Goal: Transaction & Acquisition: Obtain resource

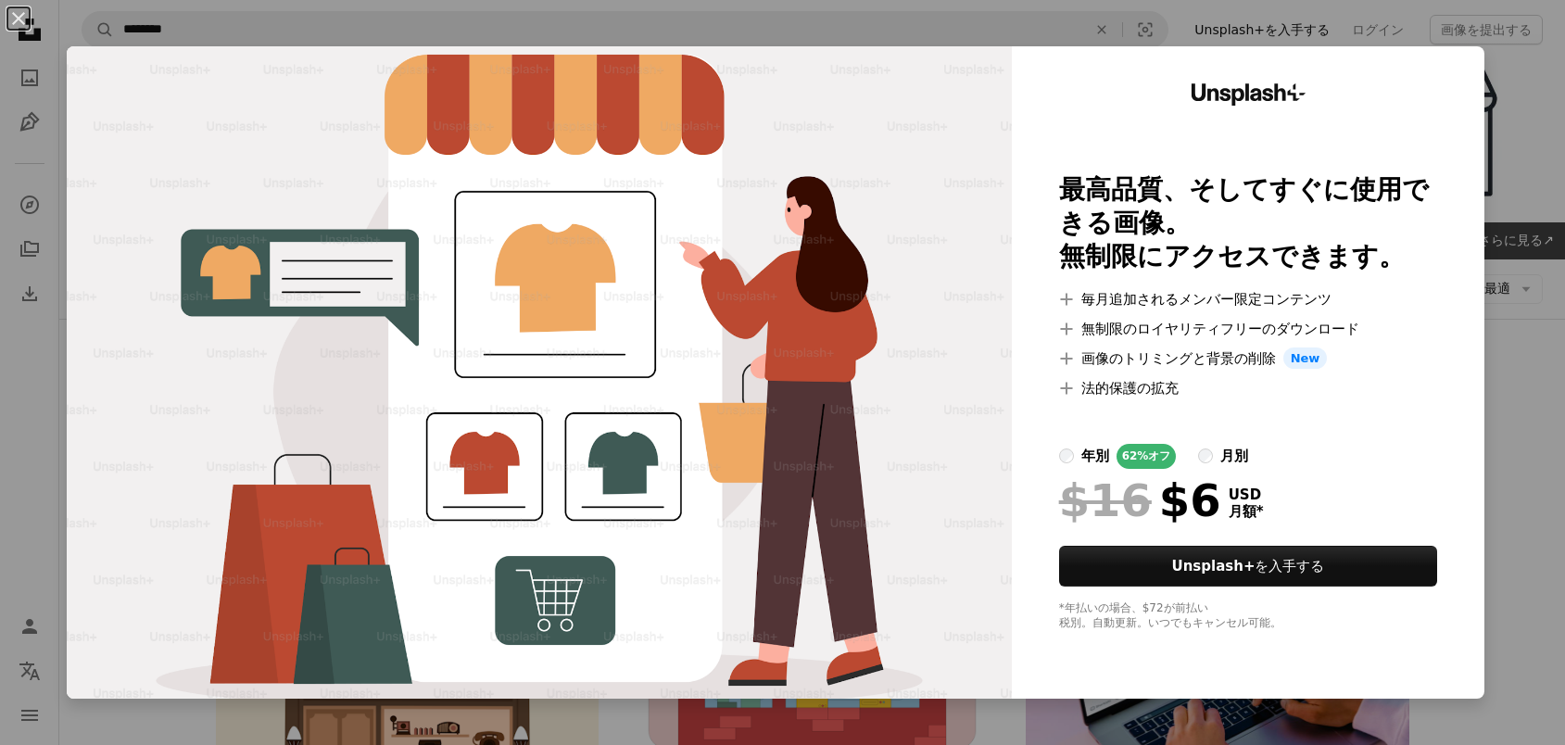
scroll to position [1853, 0]
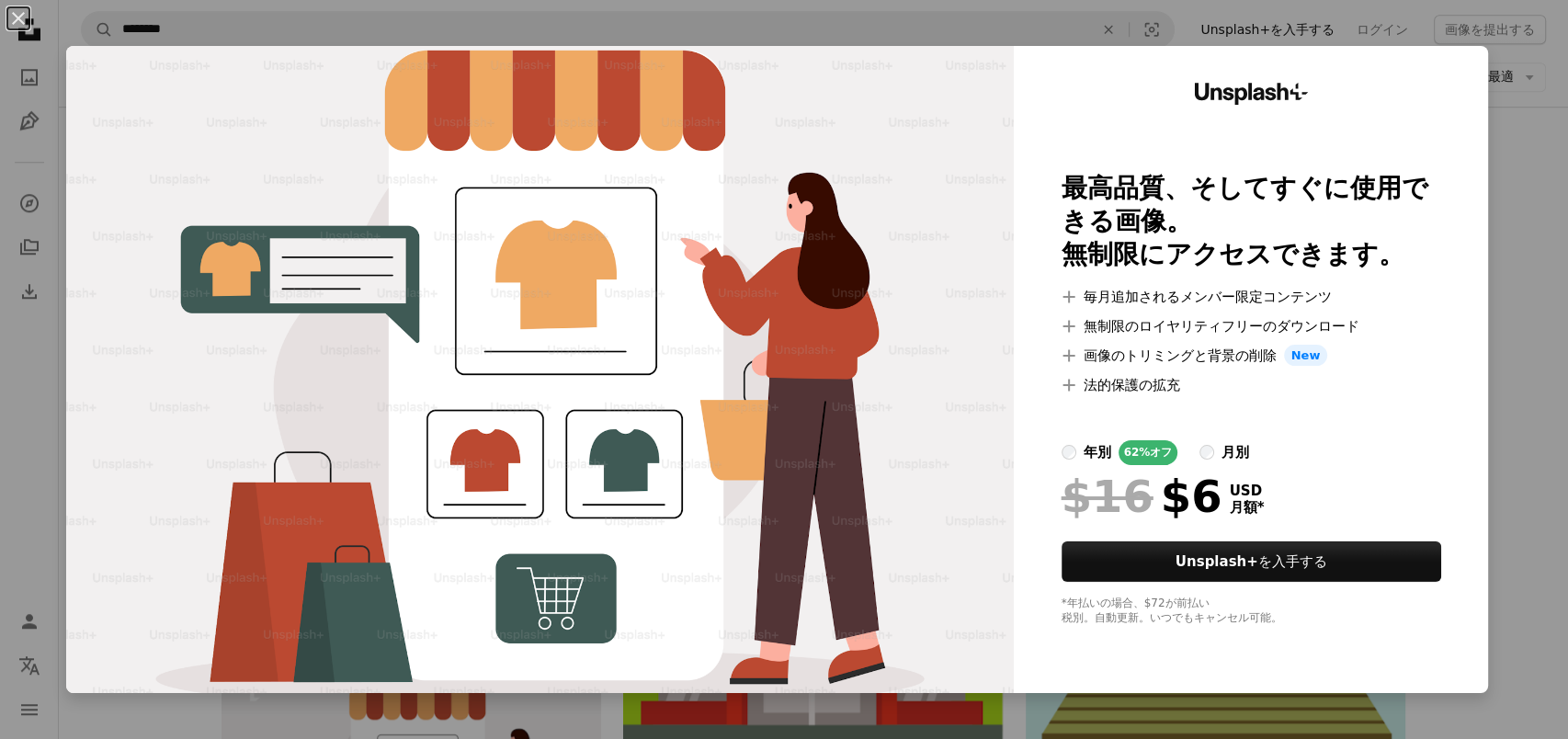
drag, startPoint x: 831, startPoint y: 566, endPoint x: 1493, endPoint y: 684, distance: 672.4
click at [1493, 684] on div "An X shape Unsplash+ 最高品質、そしてすぐに使用できる画像。 無制限にアクセスできます。 A plus sign 毎月追加されるメンバー限…" at bounding box center [784, 369] width 1568 height 739
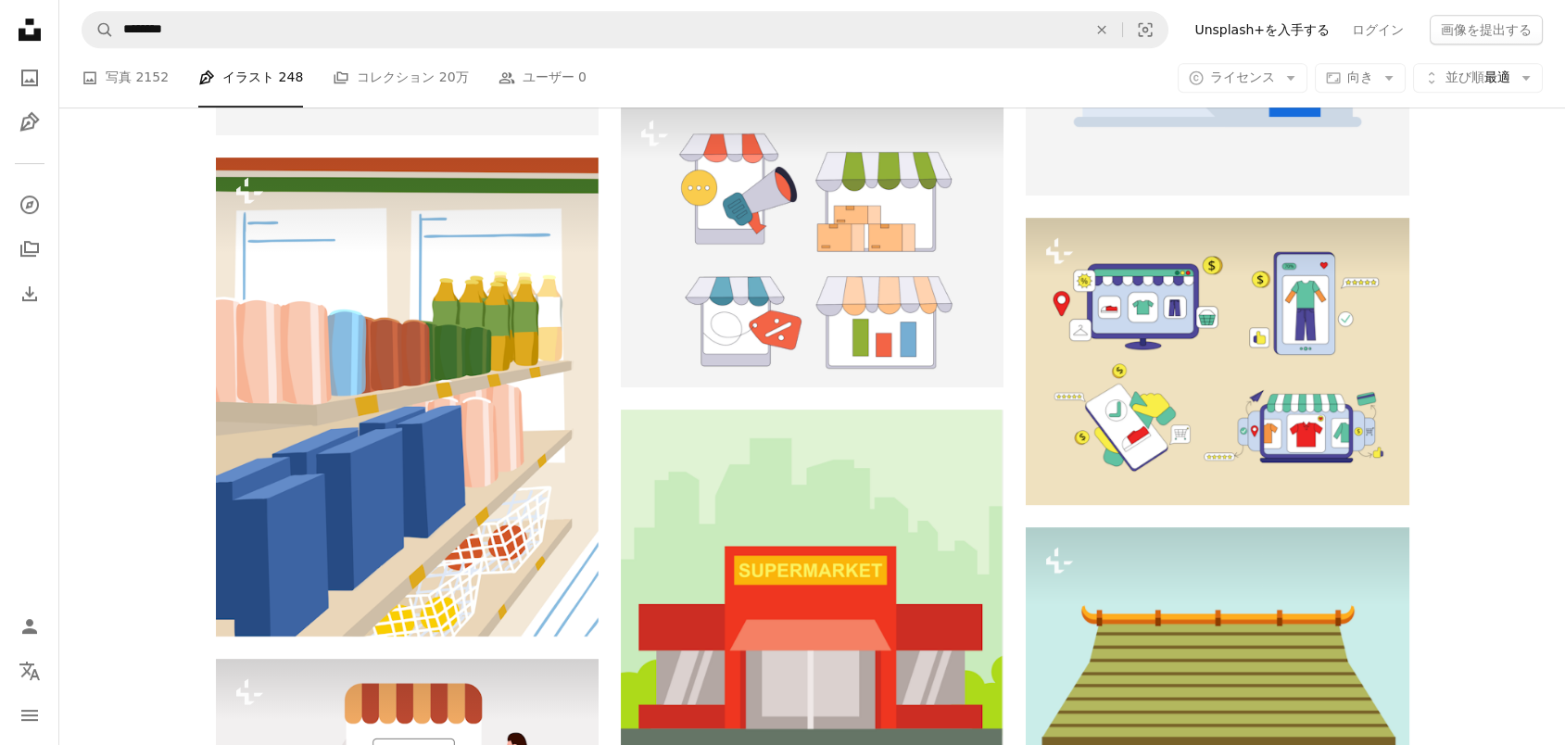
drag, startPoint x: 482, startPoint y: 537, endPoint x: 119, endPoint y: 471, distance: 369.2
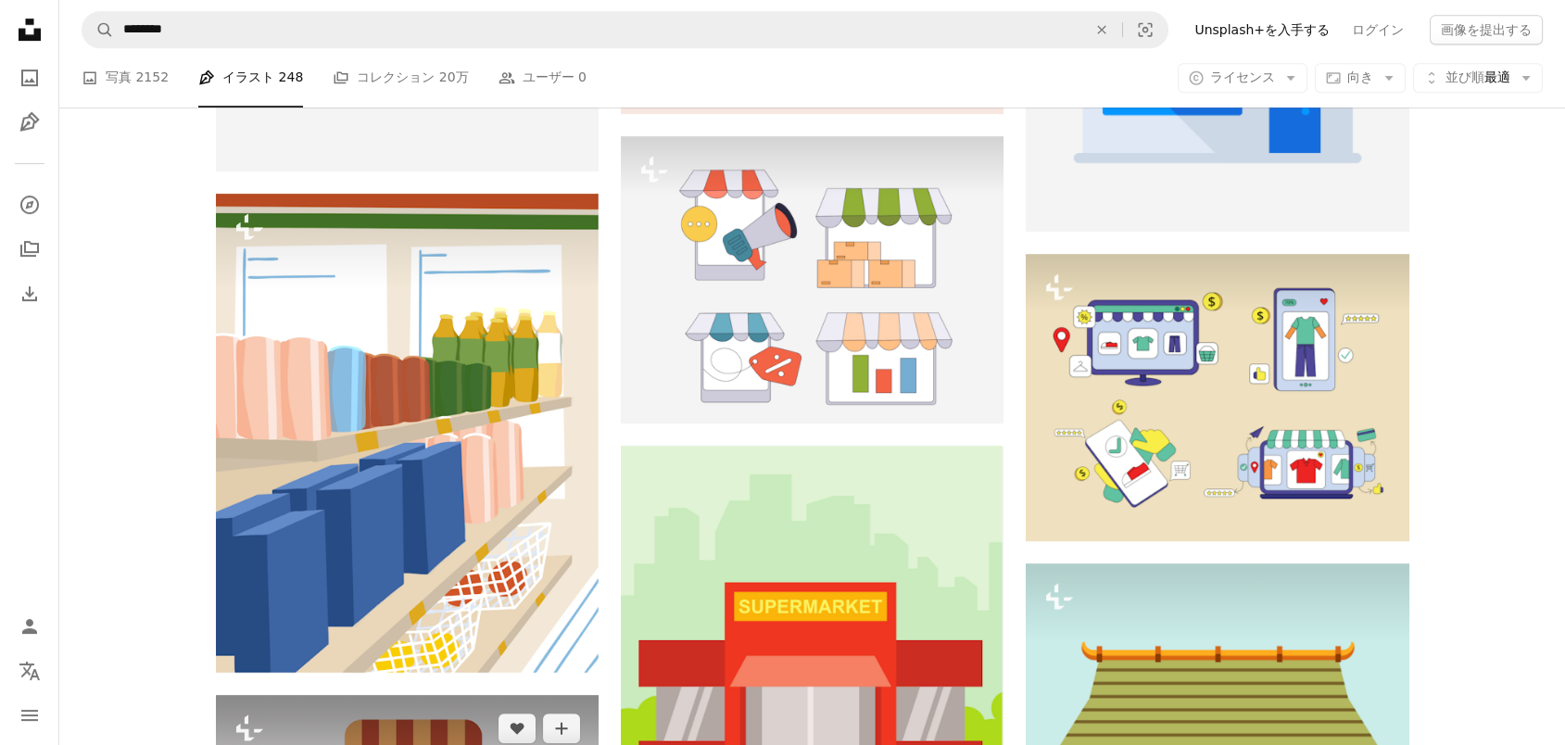
scroll to position [1853, 0]
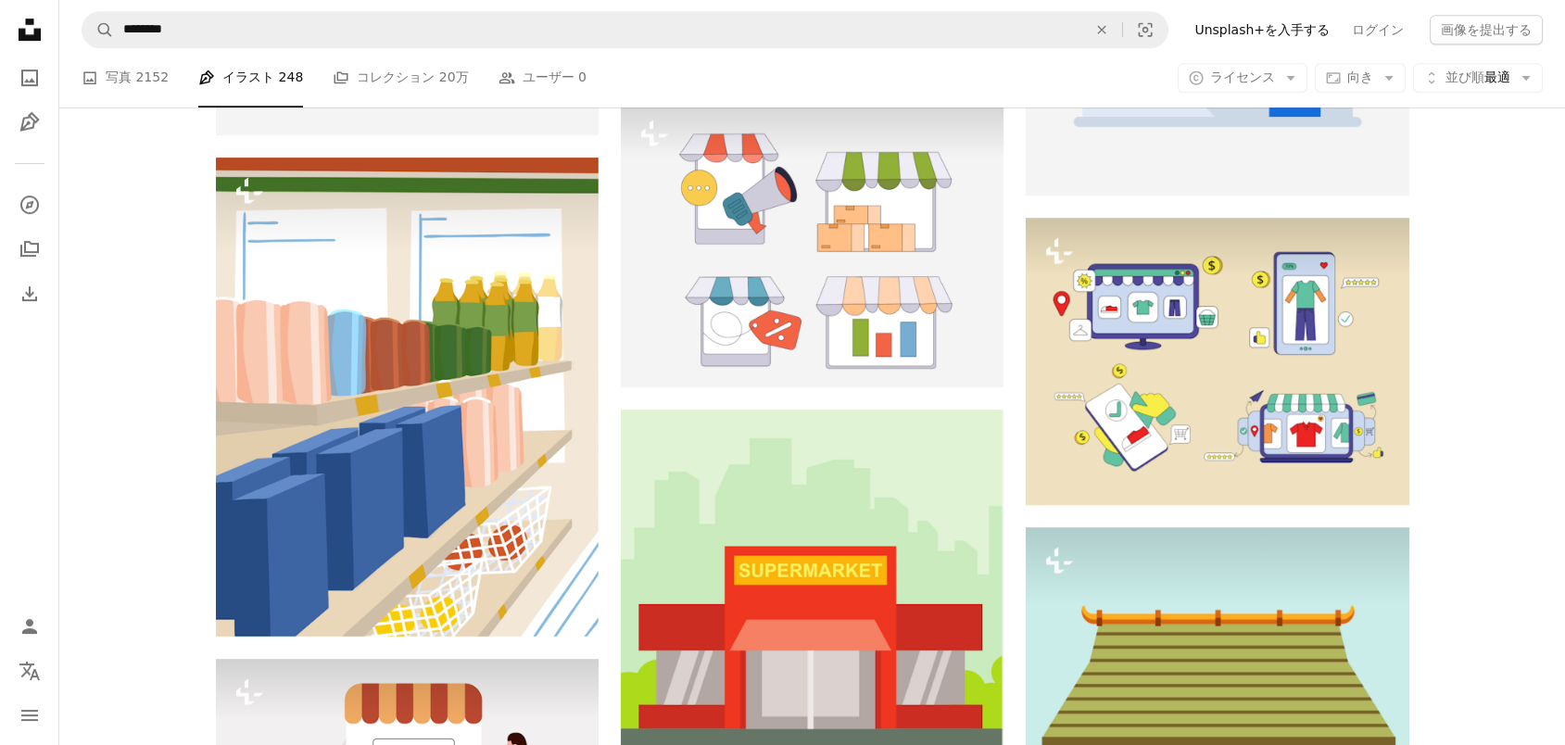
drag, startPoint x: 1007, startPoint y: 630, endPoint x: 934, endPoint y: 609, distance: 76.2
drag, startPoint x: 1534, startPoint y: 581, endPoint x: 941, endPoint y: 503, distance: 597.2
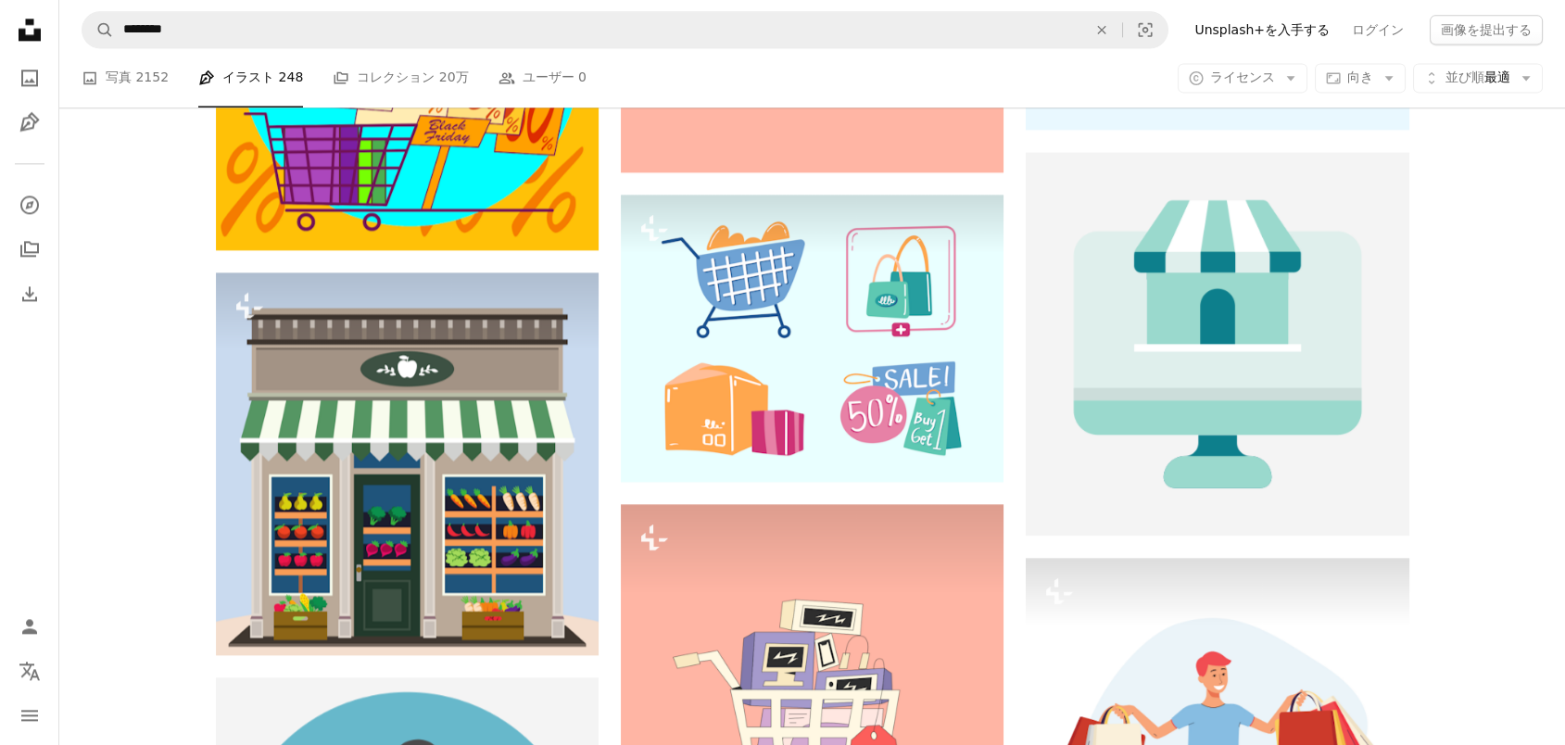
scroll to position [5250, 0]
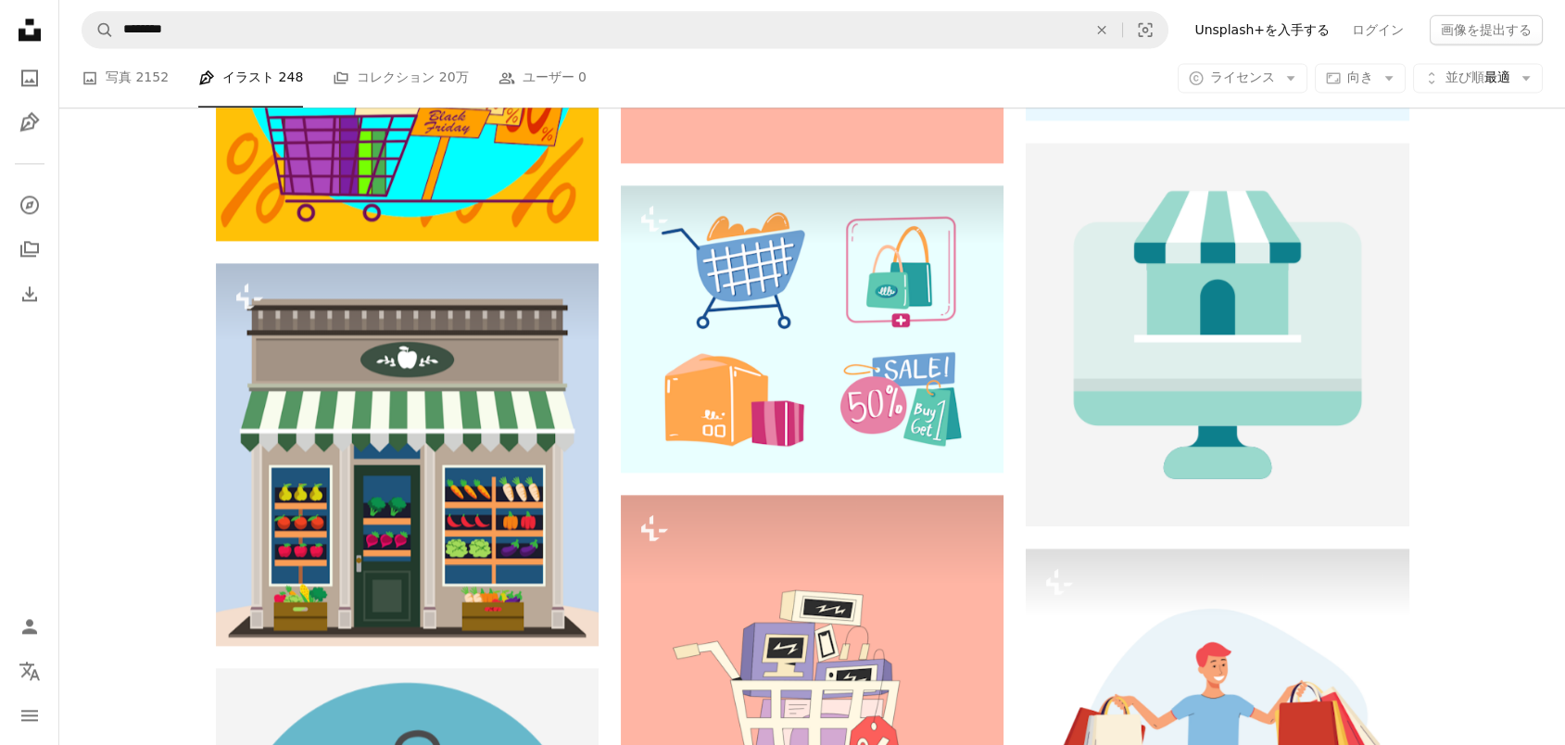
click at [1515, 541] on div "Plus sign for Unsplash+ A heart A plus sign [PERSON_NAME] Unsplash+ 向け A lock ダ…" at bounding box center [812, 691] width 1506 height 10953
drag, startPoint x: 167, startPoint y: 280, endPoint x: 538, endPoint y: 474, distance: 419.5
click at [509, 461] on div "Plus sign for Unsplash+ A heart A plus sign [PERSON_NAME] Unsplash+ 向け A lock ダ…" at bounding box center [812, 691] width 1506 height 10953
copy figure "A heart A plus sign Round Icons Arrow pointing down"
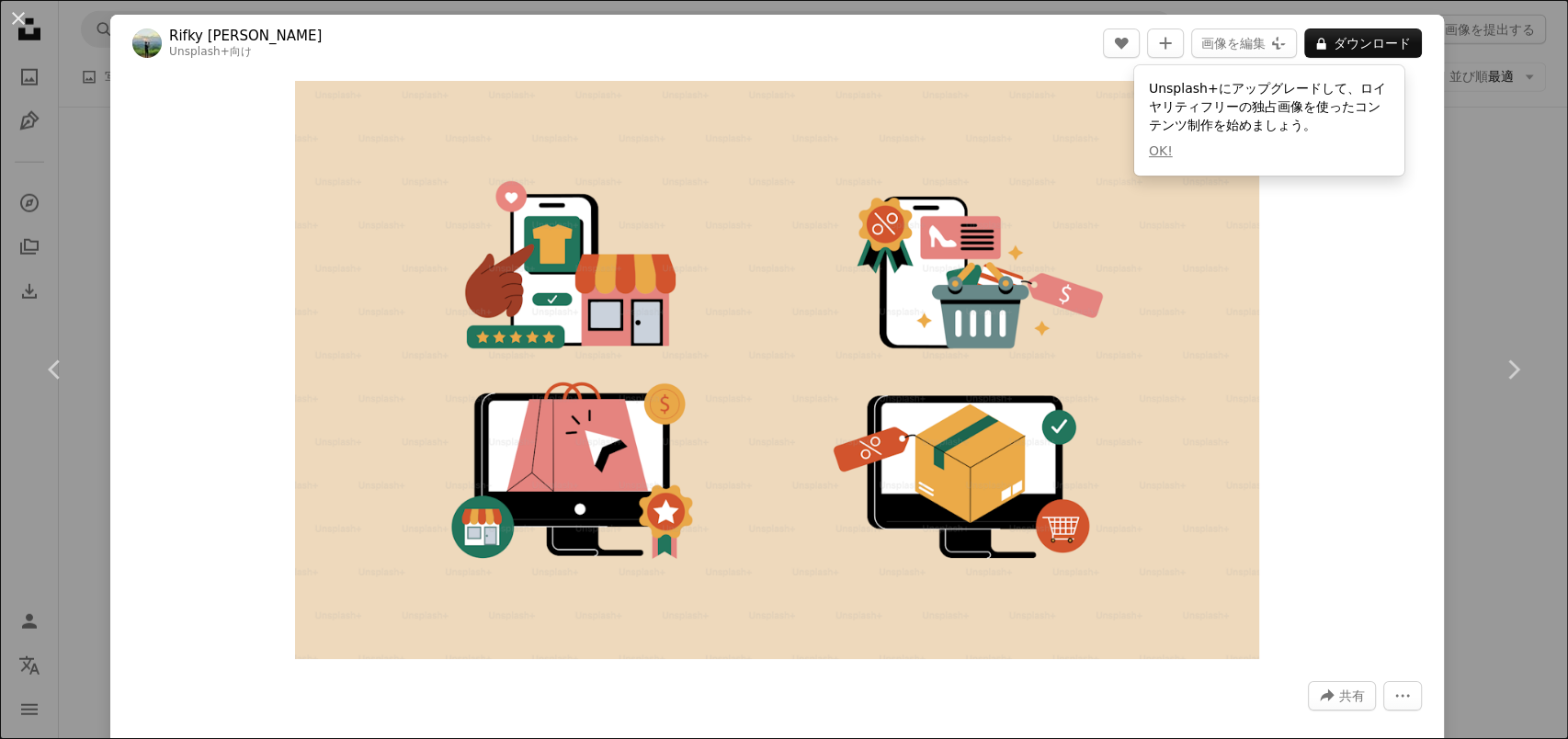
click at [1338, 565] on div "Zoom in" at bounding box center [777, 369] width 1334 height 596
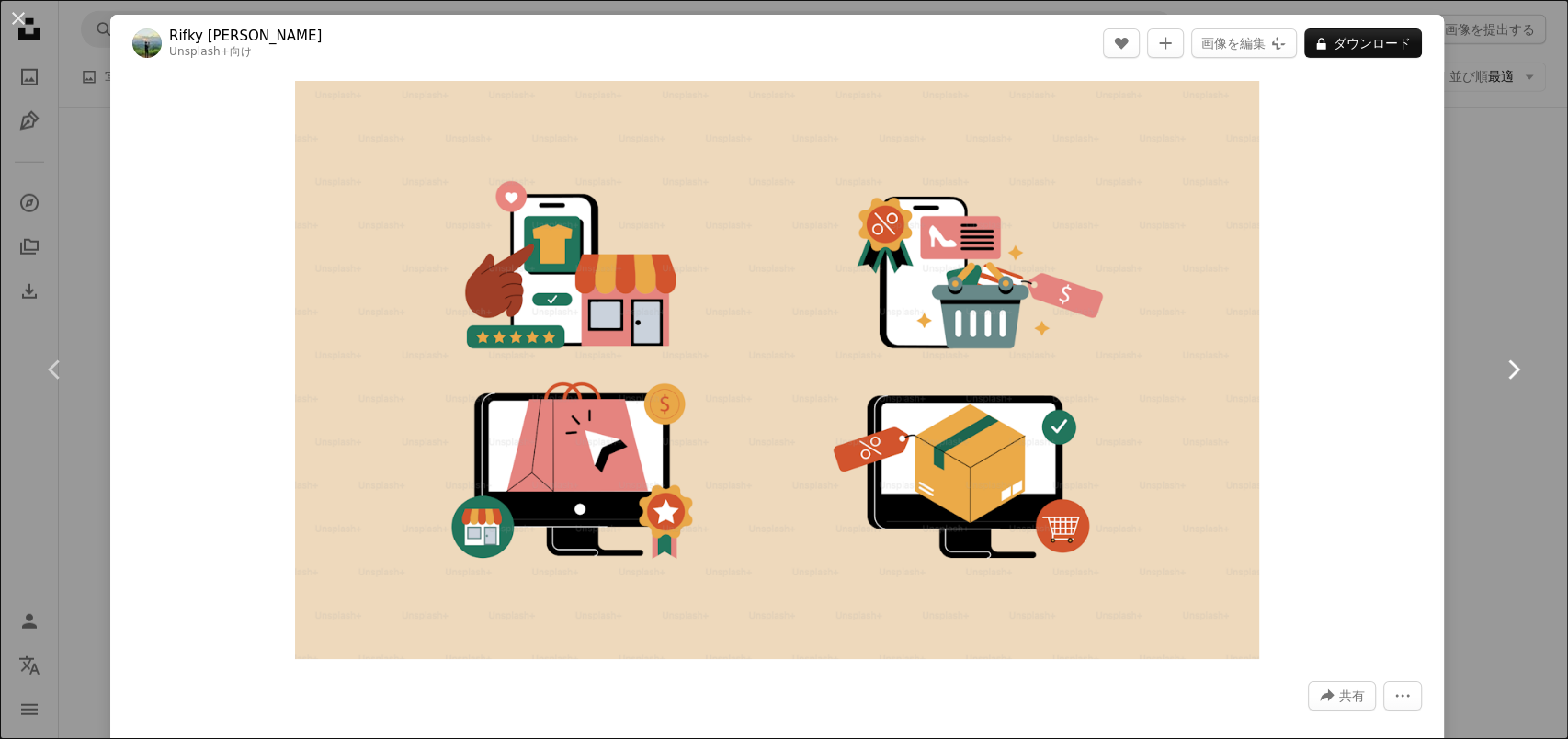
click at [1458, 449] on link "Chevron right" at bounding box center [1512, 370] width 110 height 177
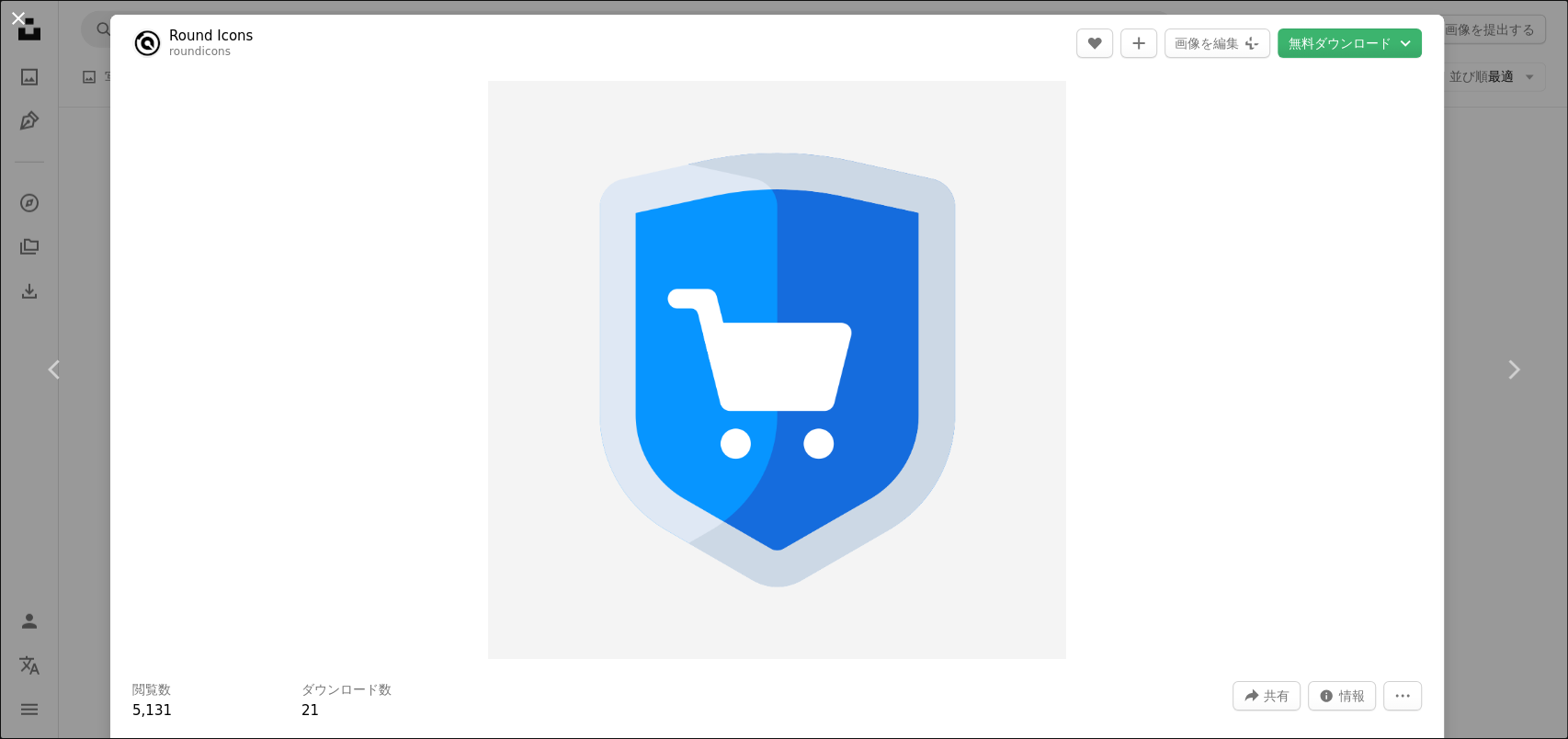
click at [18, 19] on button "An X shape" at bounding box center [18, 18] width 22 height 22
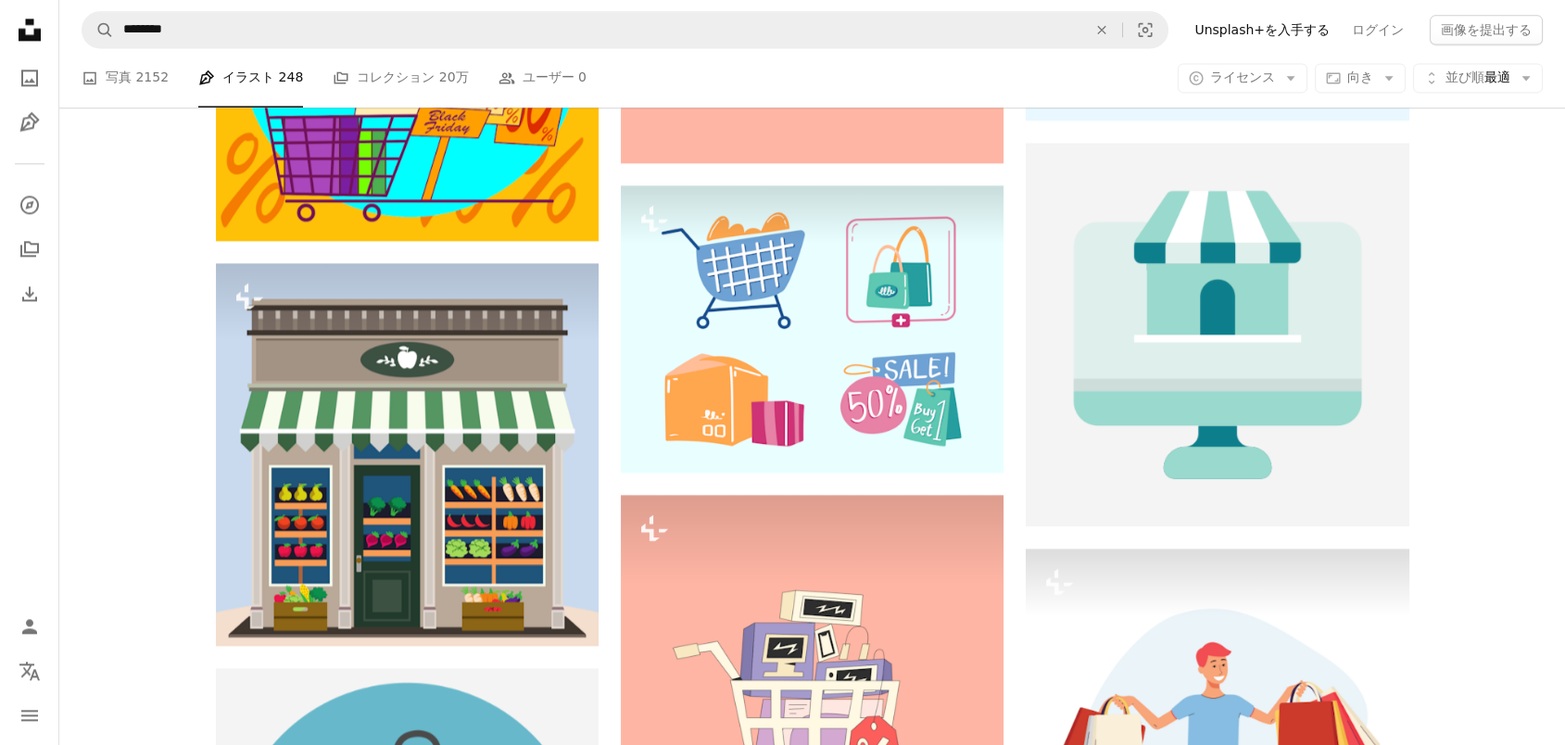
click at [107, 238] on div "Plus sign for Unsplash+ A heart A plus sign [PERSON_NAME] Unsplash+ 向け A lock ダ…" at bounding box center [812, 691] width 1506 height 10953
click at [148, 487] on div "Plus sign for Unsplash+ A heart A plus sign [PERSON_NAME] Unsplash+ 向け A lock ダ…" at bounding box center [812, 691] width 1506 height 10953
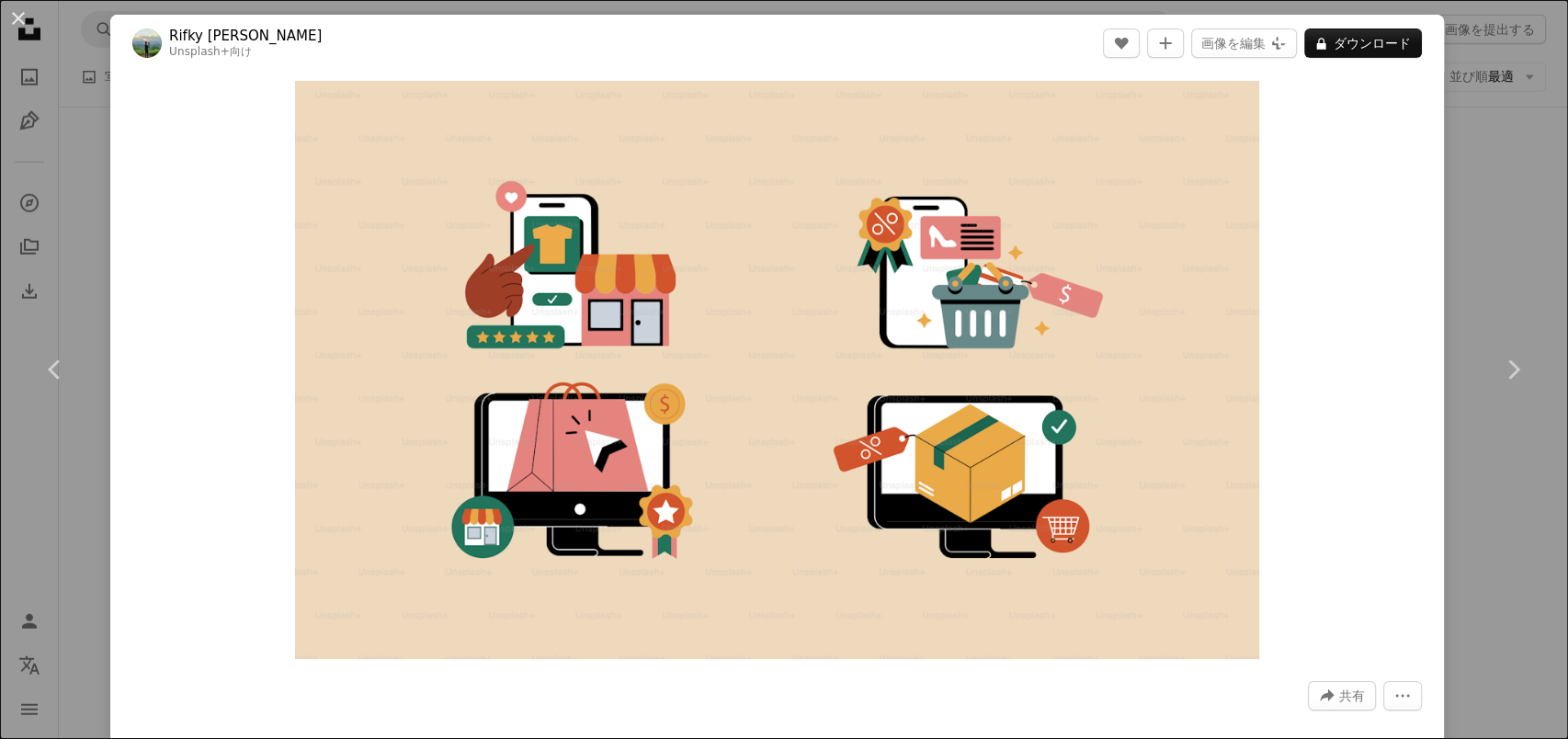
drag, startPoint x: 703, startPoint y: 413, endPoint x: 1357, endPoint y: 422, distance: 654.1
click at [1357, 422] on div "Zoom in" at bounding box center [777, 369] width 1334 height 596
click at [12, 13] on button "An X shape" at bounding box center [18, 18] width 22 height 22
